Goal: Task Accomplishment & Management: Manage account settings

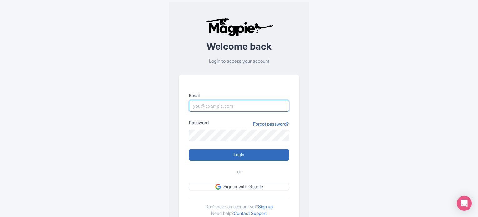
type input "[PERSON_NAME][EMAIL_ADDRESS][DOMAIN_NAME]"
type input "Logging in..."
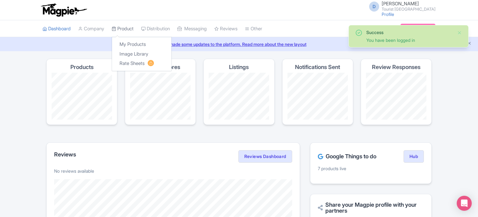
drag, startPoint x: 0, startPoint y: 0, endPoint x: 126, endPoint y: 28, distance: 129.3
click at [126, 28] on link "Product" at bounding box center [123, 28] width 22 height 17
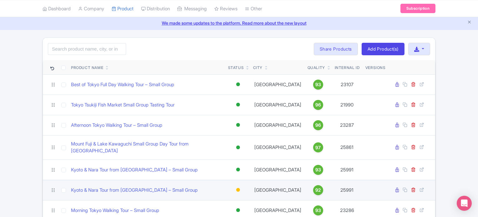
scroll to position [31, 0]
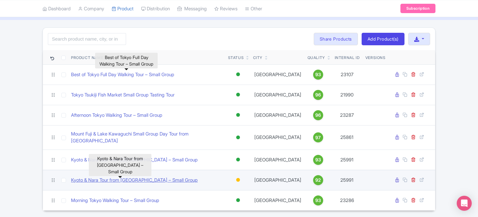
click at [155, 177] on link "Kyoto & Nara Tour from Osaka – Small Group" at bounding box center [134, 180] width 127 height 7
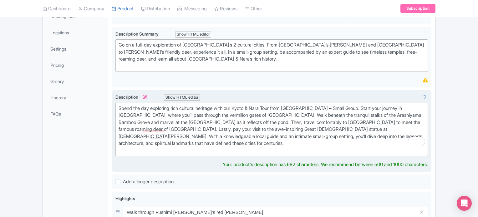
scroll to position [61, 0]
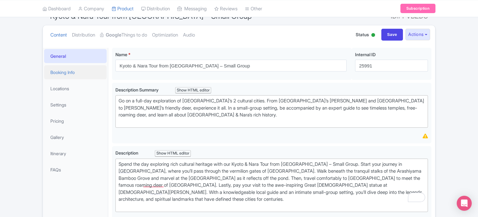
click at [70, 72] on link "Booking Info" at bounding box center [75, 72] width 63 height 14
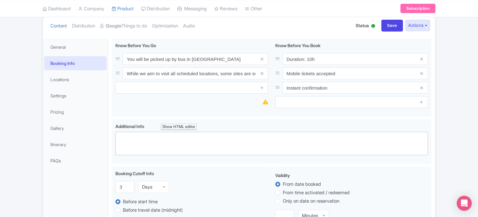
scroll to position [30, 0]
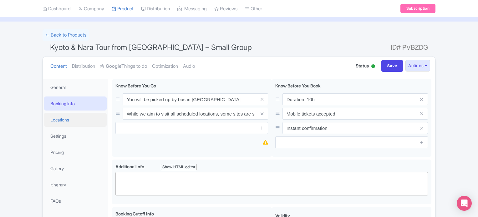
click at [90, 120] on link "Locations" at bounding box center [75, 120] width 63 height 14
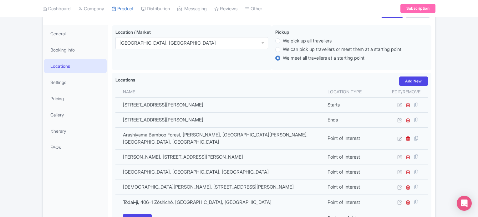
scroll to position [92, 0]
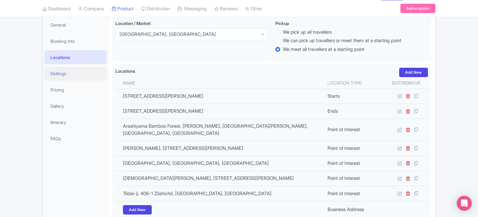
click at [74, 77] on link "Settings" at bounding box center [75, 74] width 63 height 14
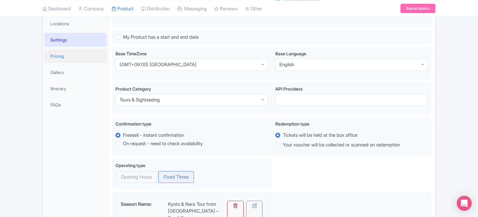
scroll to position [124, 0]
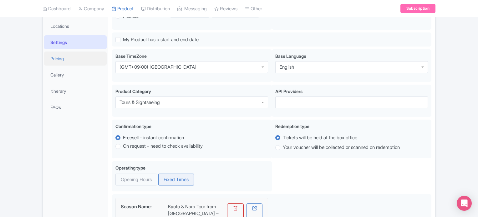
click at [72, 62] on link "Pricing" at bounding box center [75, 59] width 63 height 14
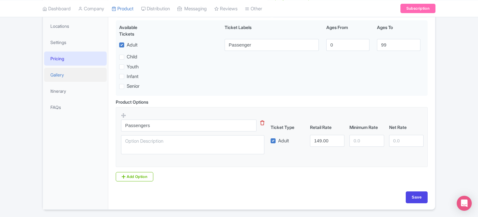
click at [69, 80] on link "Gallery" at bounding box center [75, 75] width 63 height 14
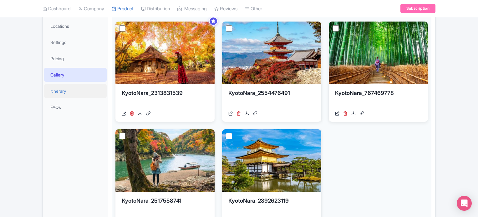
click at [74, 91] on link "Itinerary" at bounding box center [75, 91] width 63 height 14
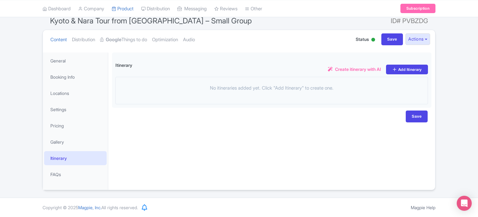
scroll to position [56, 0]
click at [59, 176] on link "FAQs" at bounding box center [75, 175] width 63 height 14
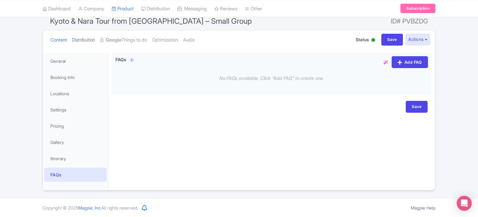
click at [93, 38] on link "Distribution" at bounding box center [83, 40] width 23 height 20
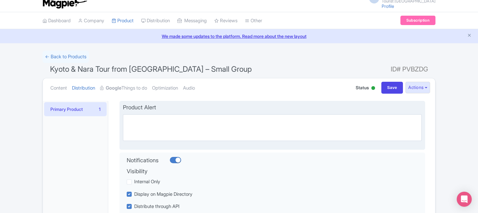
scroll to position [0, 0]
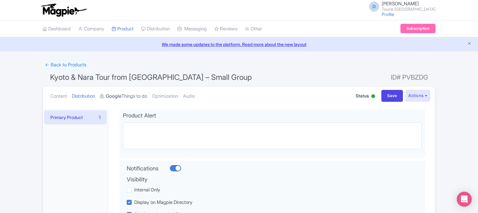
click at [141, 96] on link "Google Things to do" at bounding box center [123, 96] width 47 height 20
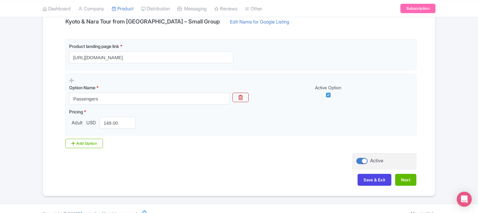
scroll to position [150, 0]
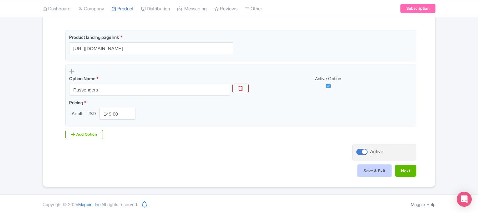
click at [381, 173] on button "Save & Exit" at bounding box center [375, 171] width 34 height 12
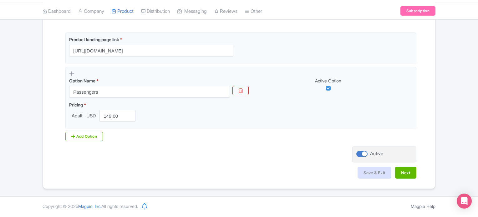
scroll to position [146, 0]
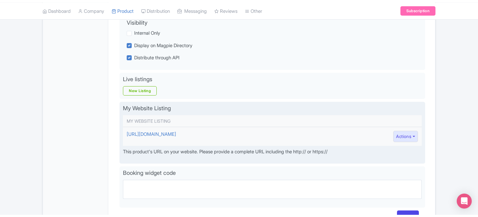
scroll to position [125, 0]
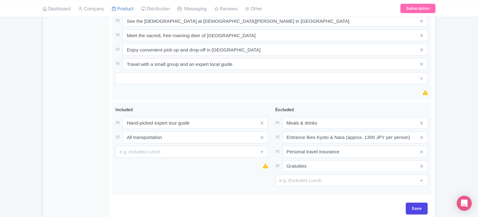
scroll to position [343, 0]
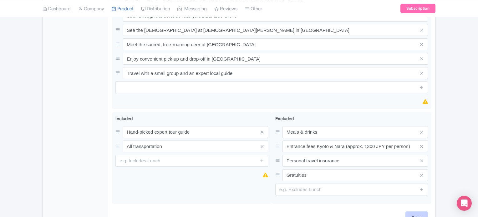
click at [423, 212] on div "Save" at bounding box center [271, 221] width 319 height 18
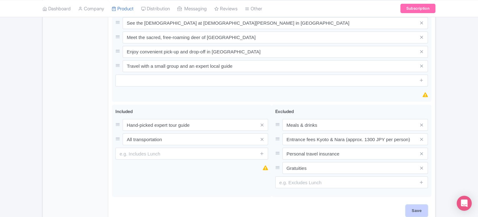
click at [415, 205] on input "Save" at bounding box center [417, 211] width 22 height 12
type input "Saving..."
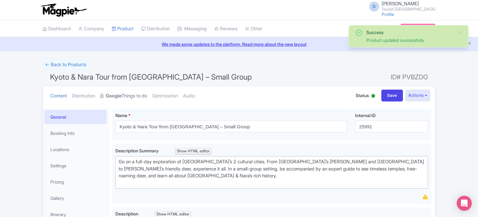
click at [121, 95] on strong "Google" at bounding box center [114, 96] width 16 height 7
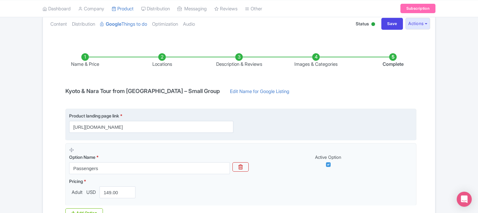
scroll to position [63, 0]
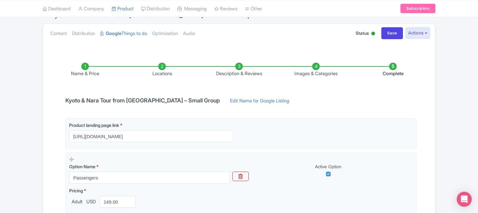
click at [164, 73] on li "Locations" at bounding box center [162, 70] width 77 height 15
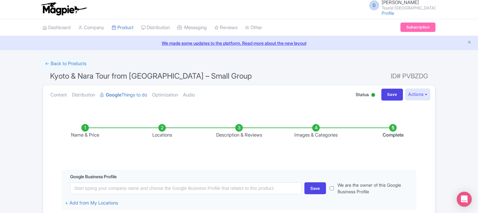
scroll to position [0, 0]
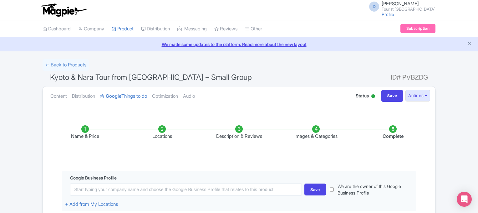
click at [241, 135] on li "Description & Reviews" at bounding box center [239, 132] width 77 height 15
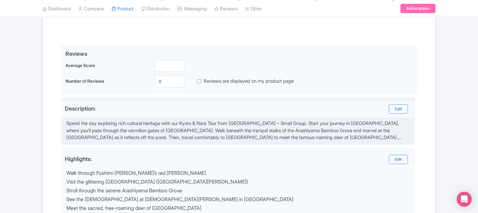
scroll to position [31, 0]
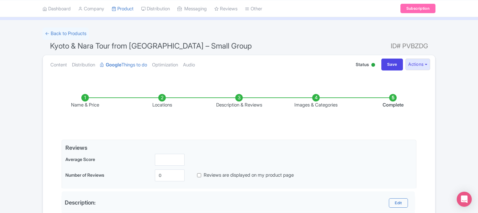
click at [321, 103] on li "Images & Categories" at bounding box center [316, 101] width 77 height 15
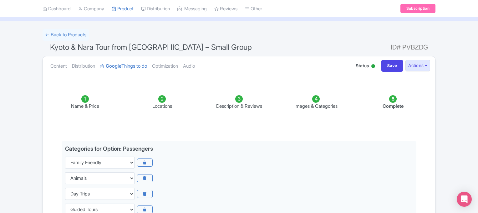
scroll to position [0, 0]
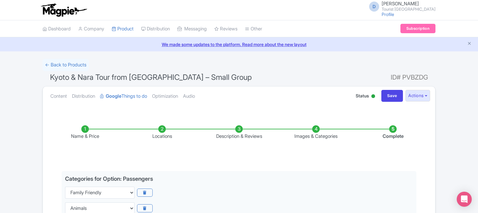
click at [390, 134] on li "Complete" at bounding box center [392, 132] width 77 height 15
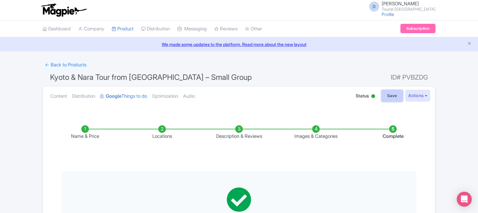
click at [388, 97] on input "Save" at bounding box center [392, 96] width 22 height 12
type input "Saving..."
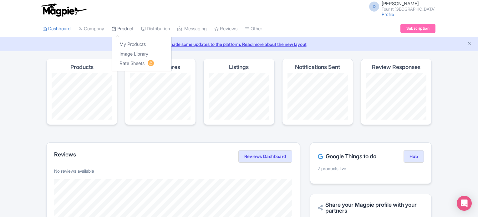
click at [126, 29] on link "Product" at bounding box center [123, 28] width 22 height 17
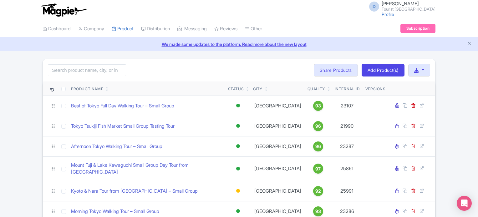
scroll to position [47, 0]
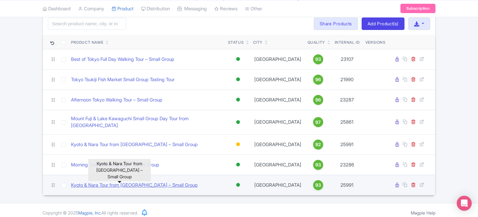
click at [152, 183] on link "Kyoto & Nara Tour from [GEOGRAPHIC_DATA] – Small Group" at bounding box center [134, 185] width 127 height 7
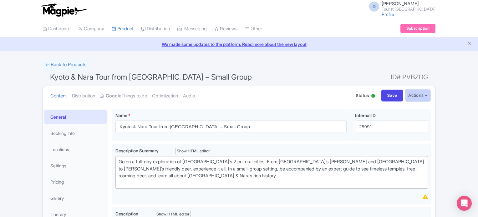
click at [427, 94] on button "Actions" at bounding box center [417, 96] width 25 height 12
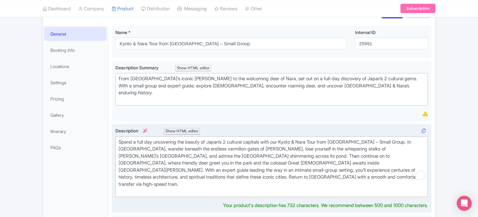
scroll to position [47, 0]
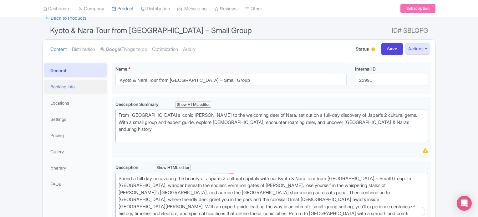
click at [70, 87] on link "Booking Info" at bounding box center [75, 87] width 63 height 14
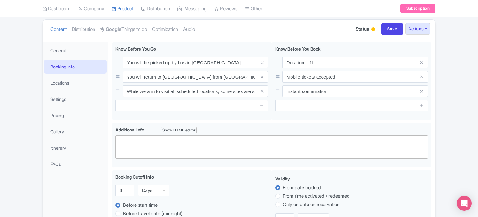
scroll to position [63, 0]
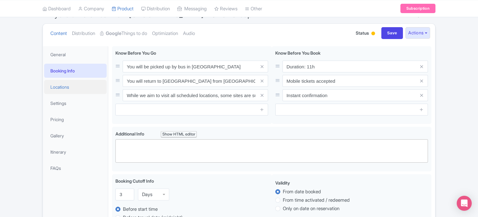
click at [72, 86] on link "Locations" at bounding box center [75, 87] width 63 height 14
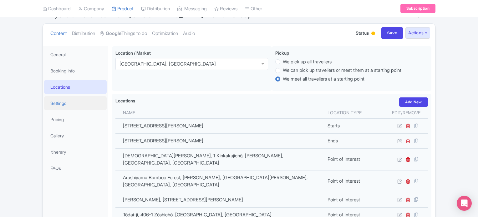
click at [67, 107] on link "Settings" at bounding box center [75, 103] width 63 height 14
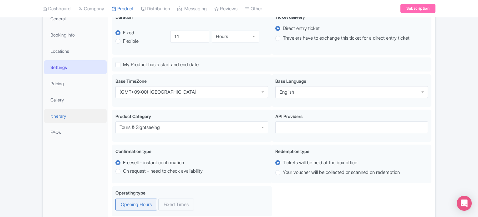
scroll to position [94, 0]
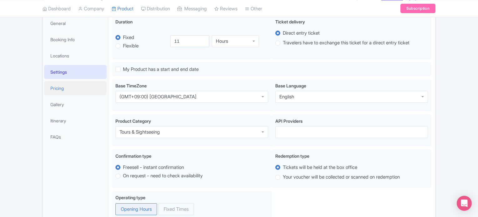
click at [66, 87] on link "Pricing" at bounding box center [75, 88] width 63 height 14
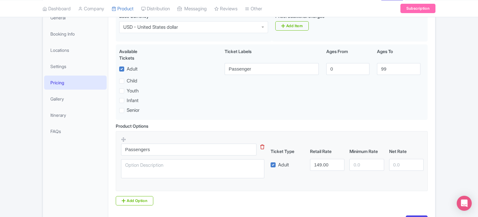
scroll to position [49, 0]
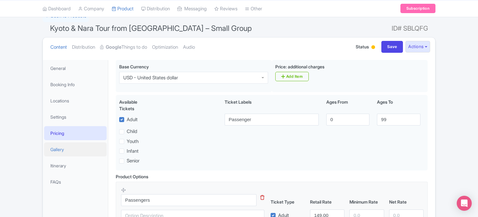
click at [66, 152] on link "Gallery" at bounding box center [75, 150] width 63 height 14
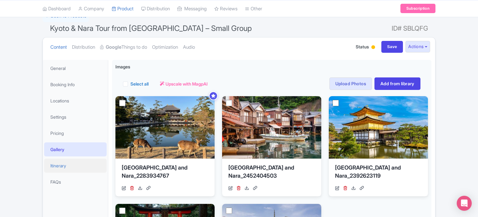
click at [62, 168] on link "Itinerary" at bounding box center [75, 166] width 63 height 14
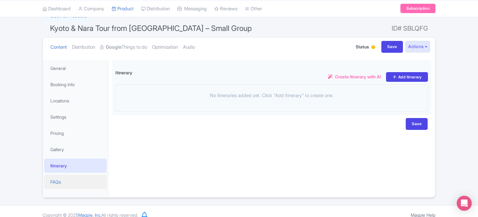
click at [56, 185] on link "FAQs" at bounding box center [75, 182] width 63 height 14
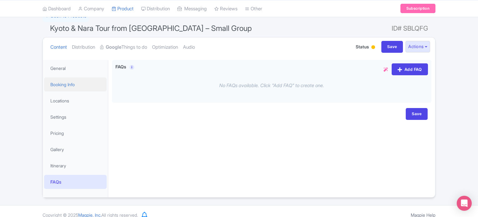
click at [77, 87] on link "Booking Info" at bounding box center [75, 85] width 63 height 14
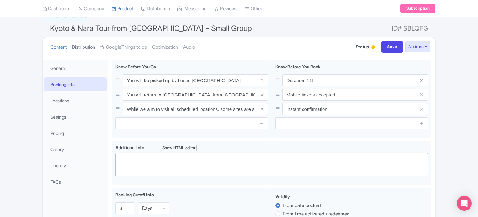
click at [89, 47] on link "Distribution" at bounding box center [83, 48] width 23 height 20
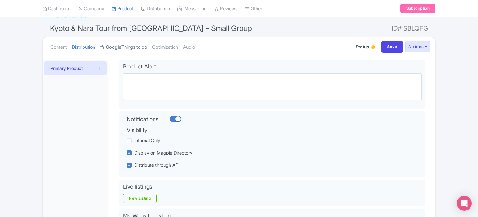
click at [116, 48] on strong "Google" at bounding box center [114, 47] width 16 height 7
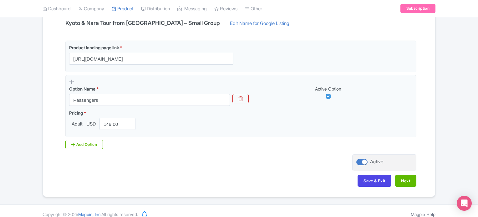
scroll to position [143, 0]
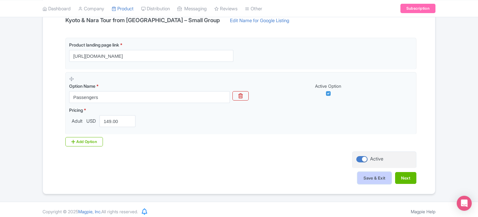
click at [374, 176] on button "Save & Exit" at bounding box center [375, 178] width 34 height 12
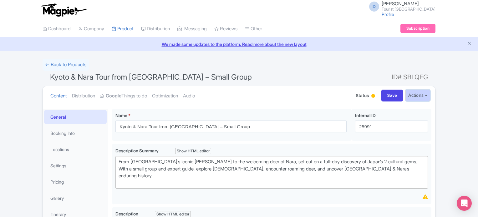
click at [424, 96] on button "Actions" at bounding box center [417, 96] width 25 height 12
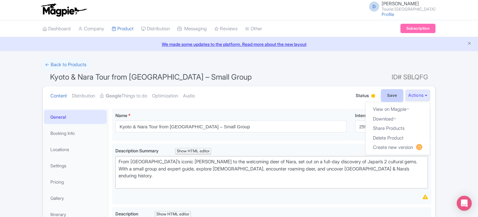
click at [391, 93] on input "Save" at bounding box center [392, 96] width 22 height 12
type input "Saving..."
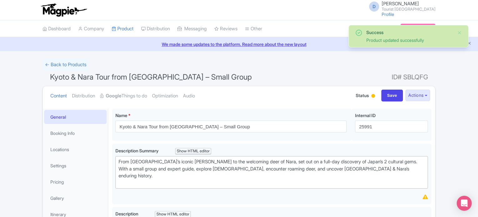
click at [367, 95] on div "Status Active Inactive Building Archived" at bounding box center [366, 95] width 21 height 11
click at [371, 96] on div at bounding box center [373, 96] width 4 height 4
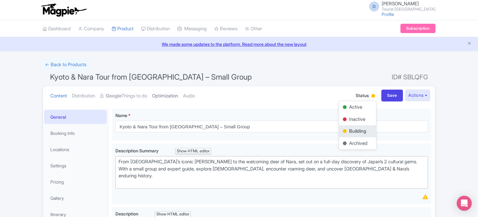
click at [174, 96] on link "Optimization" at bounding box center [165, 96] width 26 height 20
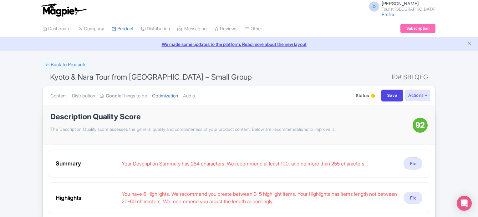
click at [371, 95] on div at bounding box center [373, 96] width 4 height 4
click at [355, 104] on div "Active" at bounding box center [357, 107] width 37 height 12
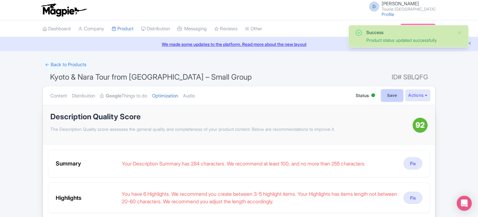
click at [384, 99] on input "Save" at bounding box center [392, 96] width 22 height 12
type input "Saving..."
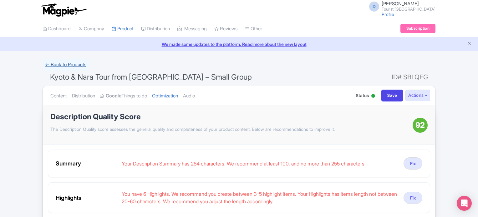
click at [61, 62] on link "← Back to Products" at bounding box center [66, 65] width 46 height 12
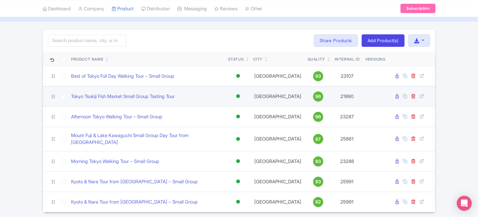
scroll to position [31, 0]
